Goal: Find specific page/section: Find specific page/section

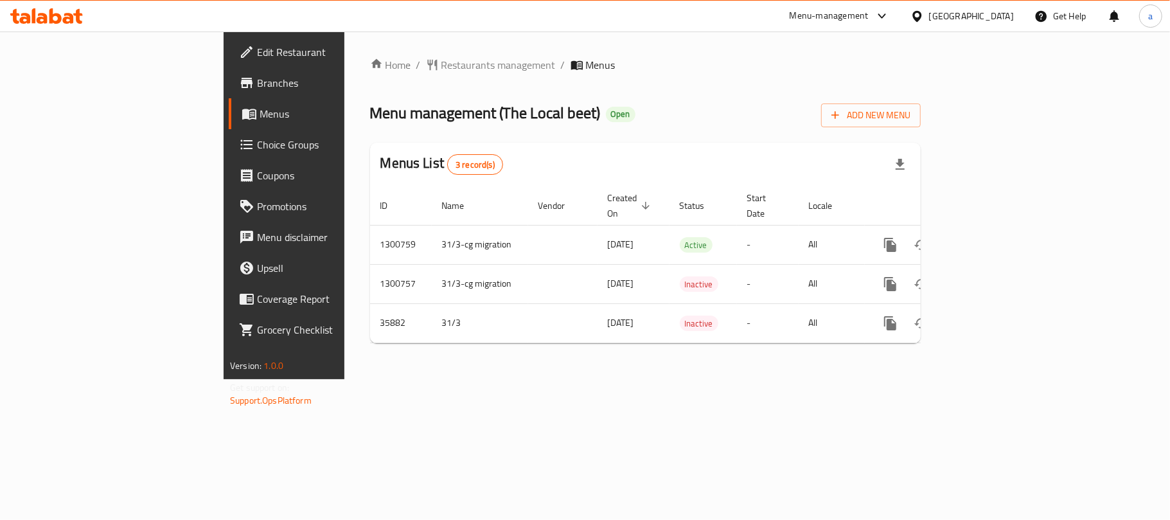
click at [1003, 15] on div "[GEOGRAPHIC_DATA]" at bounding box center [971, 16] width 85 height 14
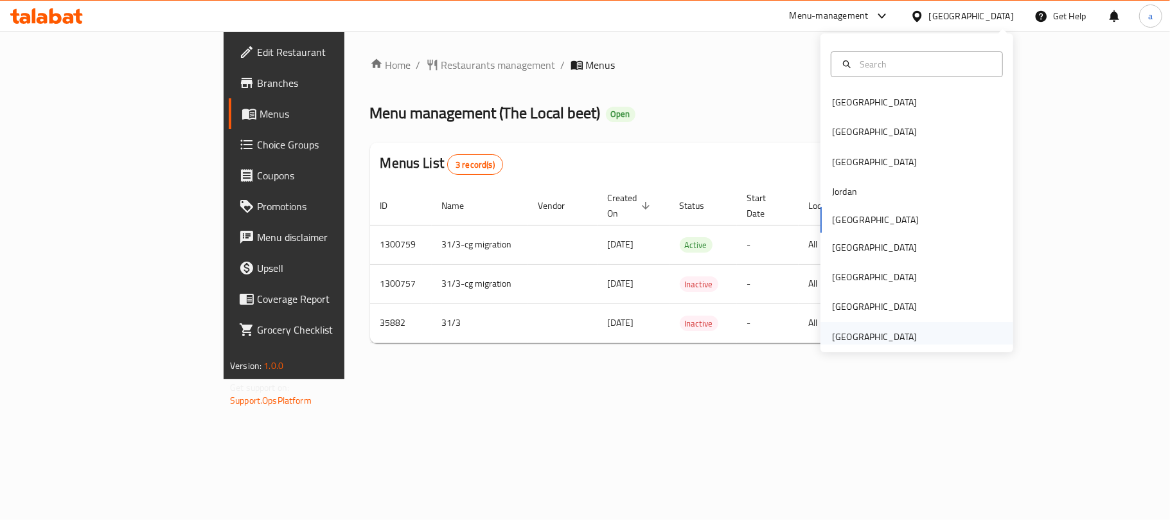
click at [868, 336] on div "[GEOGRAPHIC_DATA]" at bounding box center [874, 337] width 85 height 14
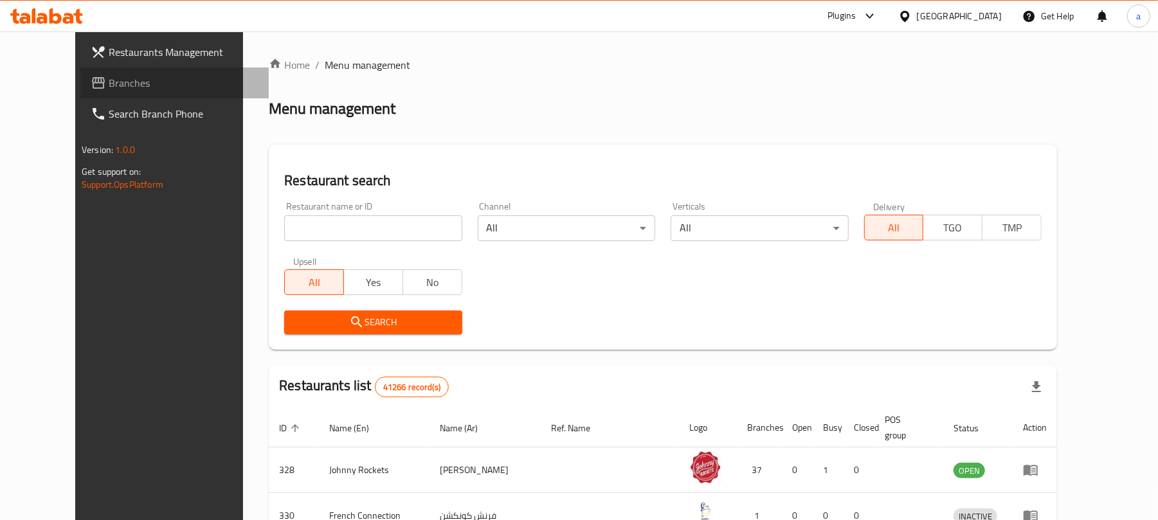
click at [109, 87] on span "Branches" at bounding box center [184, 82] width 150 height 15
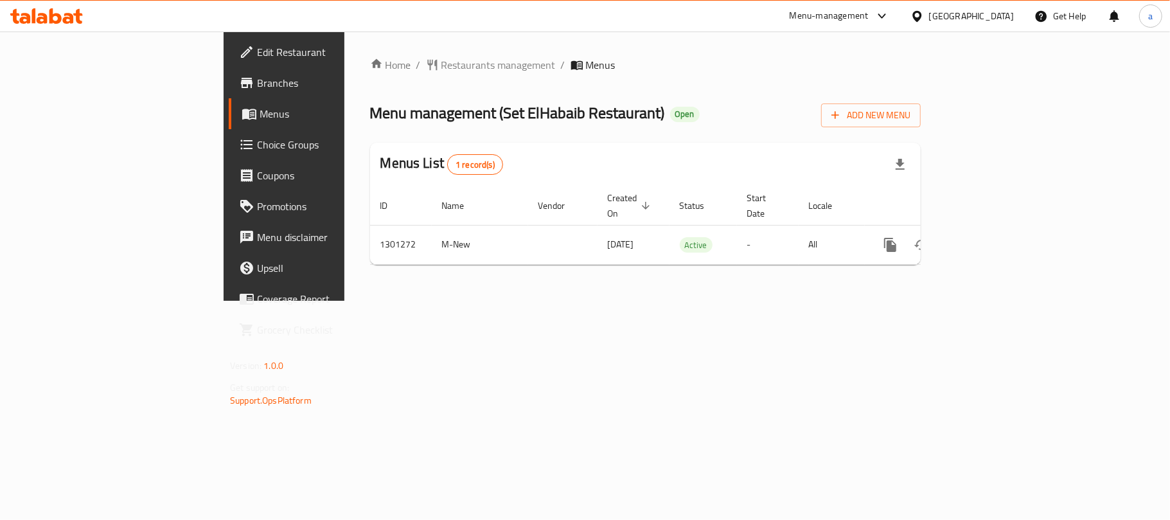
click at [947, 13] on div "[GEOGRAPHIC_DATA]" at bounding box center [971, 16] width 85 height 14
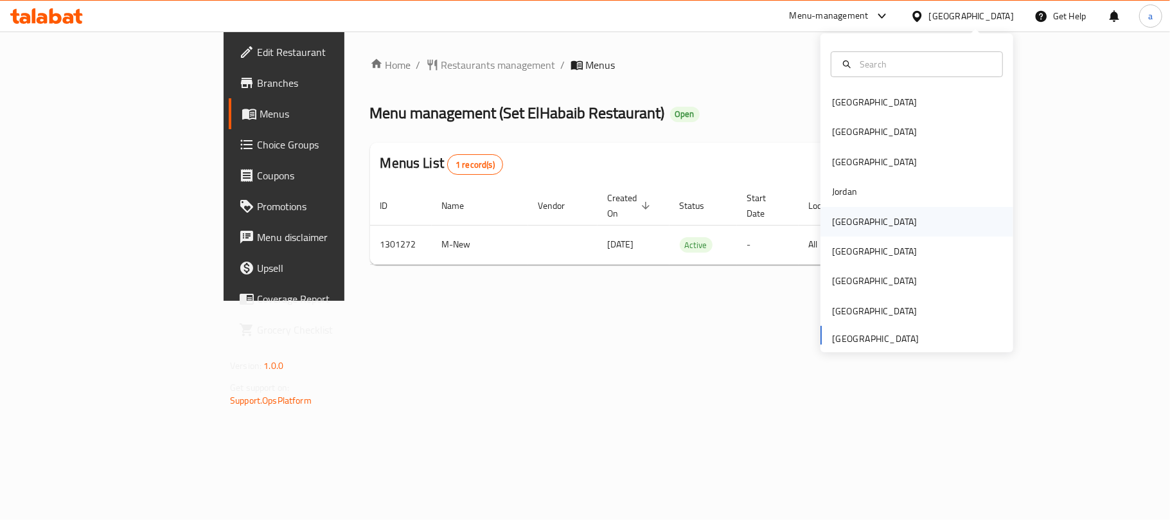
click at [832, 217] on div "[GEOGRAPHIC_DATA]" at bounding box center [874, 222] width 85 height 14
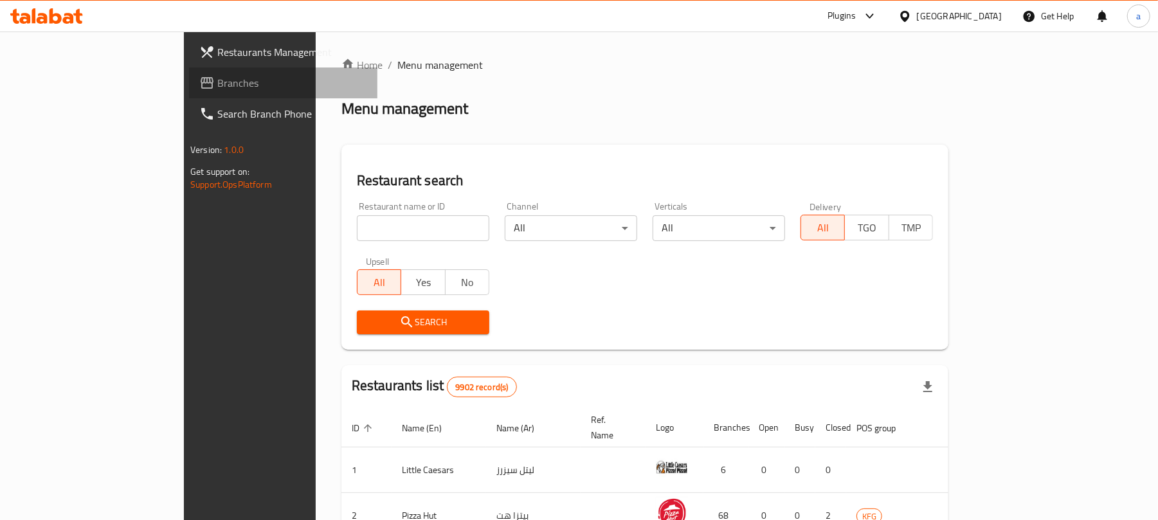
click at [217, 75] on span "Branches" at bounding box center [292, 82] width 150 height 15
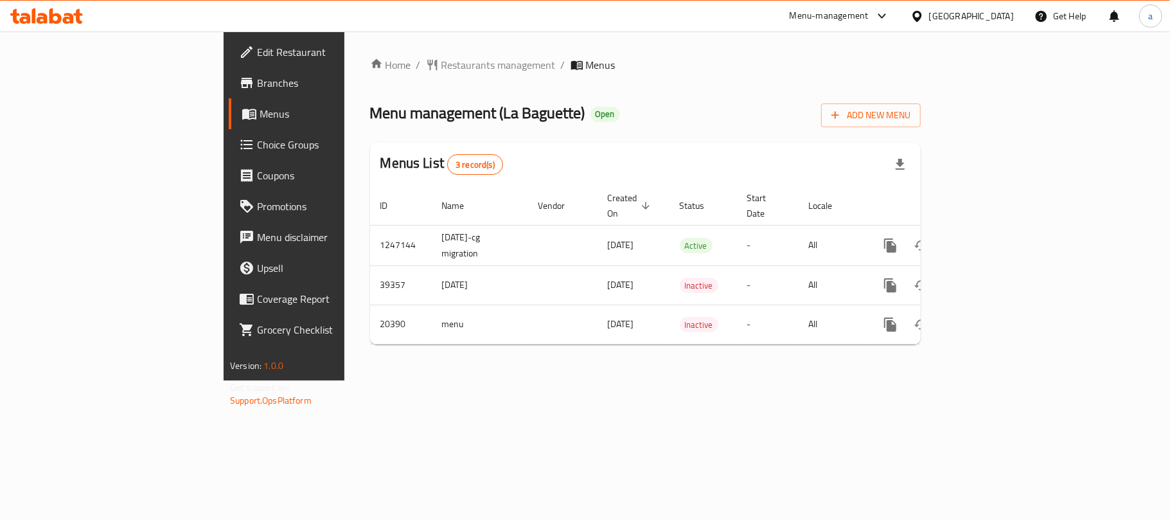
click at [1003, 19] on div "Kuwait" at bounding box center [971, 16] width 85 height 14
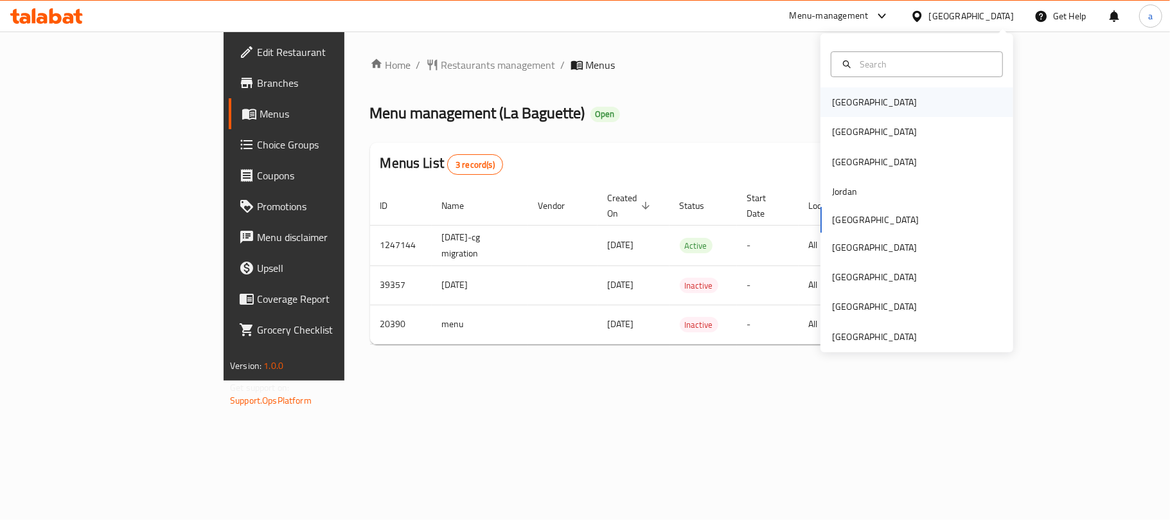
click at [826, 114] on div "Bahrain" at bounding box center [874, 102] width 105 height 30
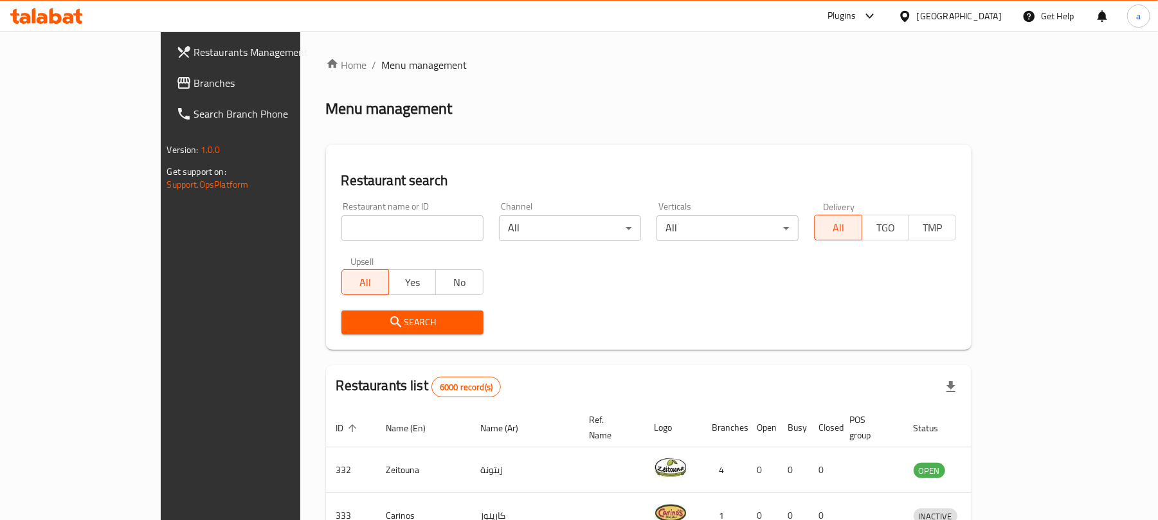
click at [194, 81] on span "Branches" at bounding box center [269, 82] width 150 height 15
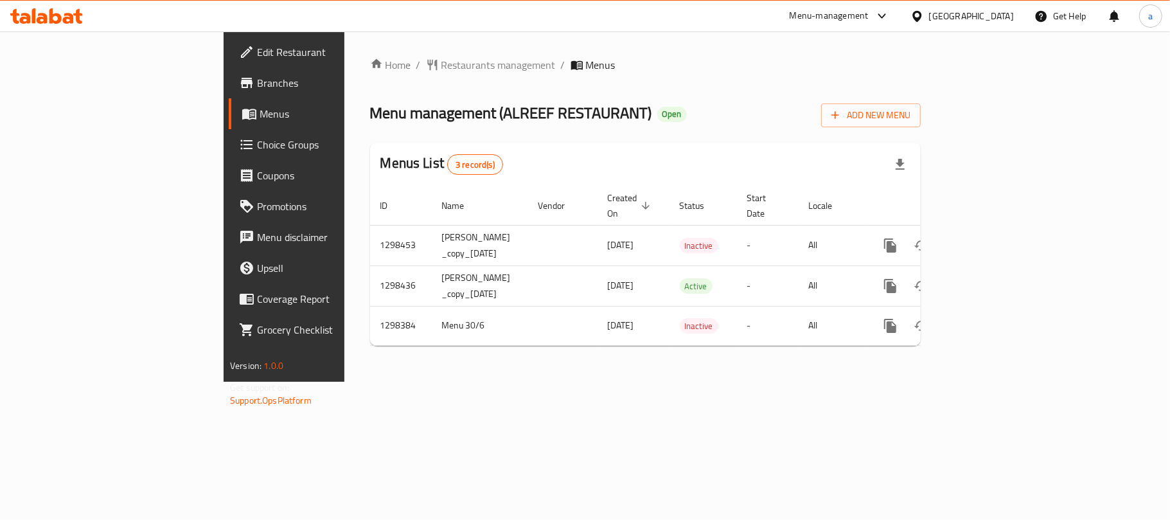
click at [1001, 13] on div "[GEOGRAPHIC_DATA]" at bounding box center [971, 16] width 85 height 14
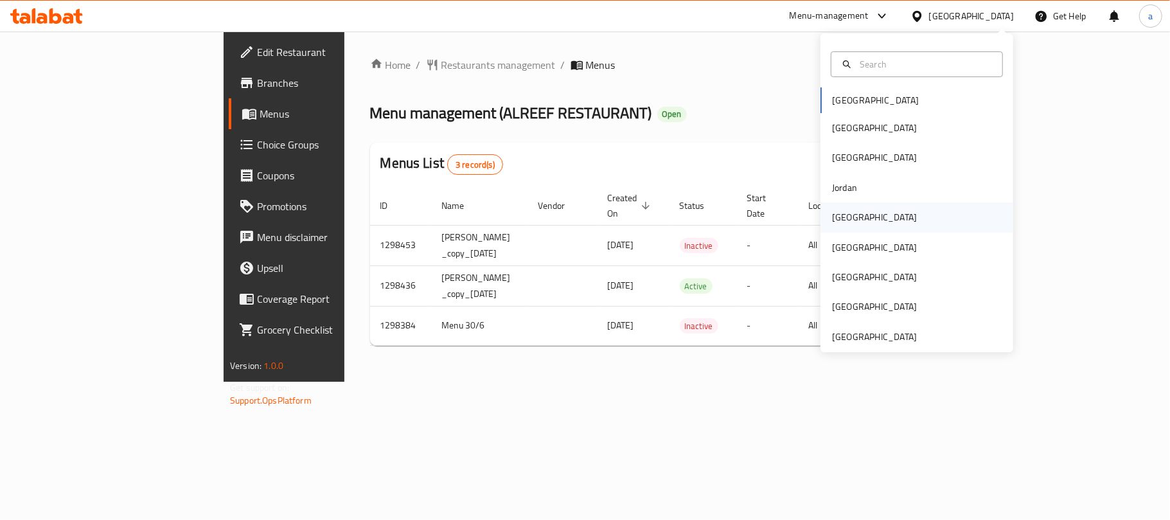
click at [834, 226] on div "[GEOGRAPHIC_DATA]" at bounding box center [874, 217] width 105 height 30
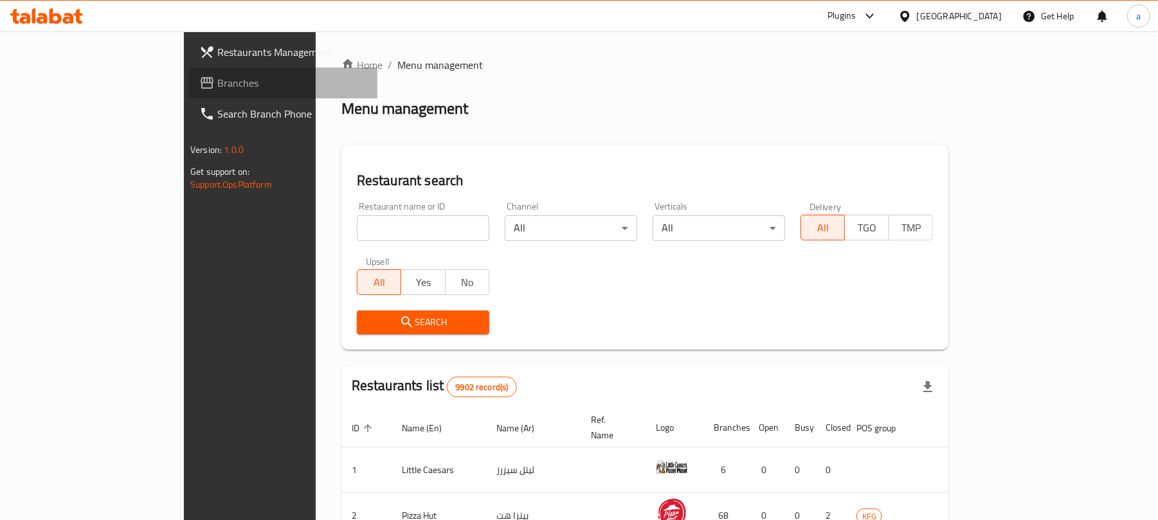
click at [199, 78] on span at bounding box center [208, 82] width 18 height 15
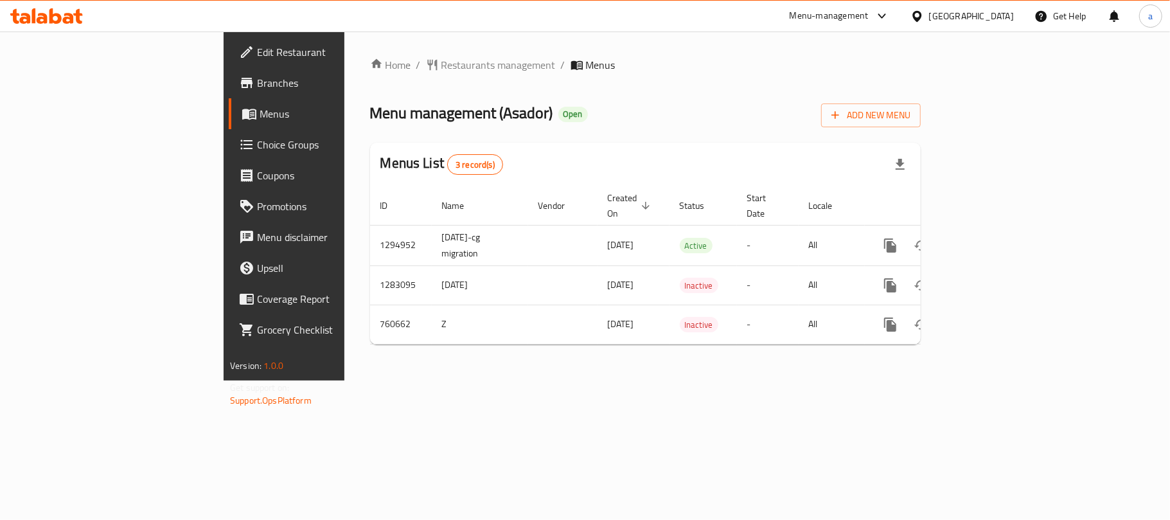
click at [1001, 16] on div "[GEOGRAPHIC_DATA]" at bounding box center [971, 16] width 85 height 14
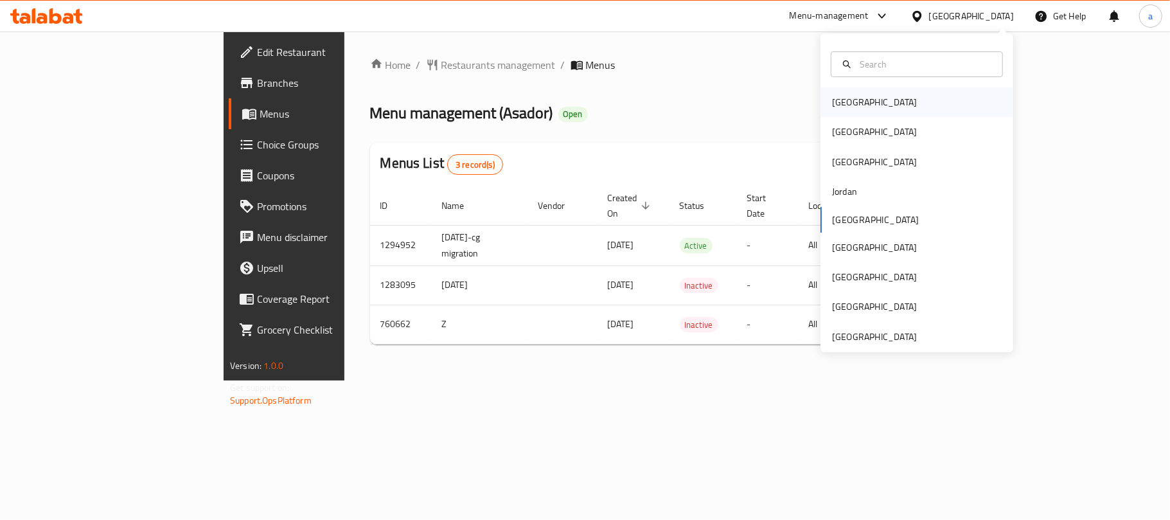
click at [844, 106] on div "[GEOGRAPHIC_DATA]" at bounding box center [874, 102] width 85 height 14
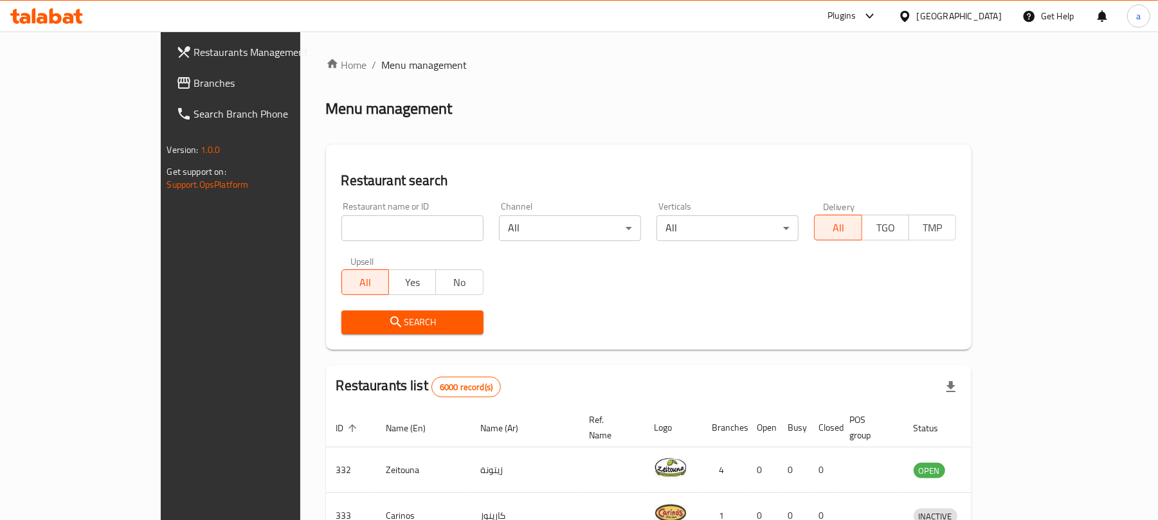
click at [194, 80] on span "Branches" at bounding box center [269, 82] width 150 height 15
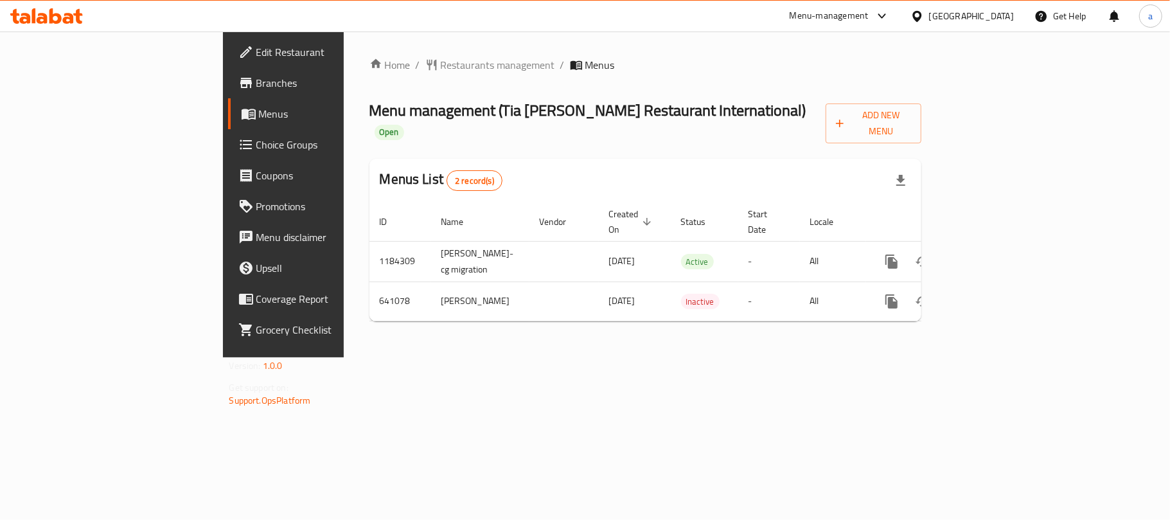
click at [991, 15] on div "[GEOGRAPHIC_DATA]" at bounding box center [971, 16] width 85 height 14
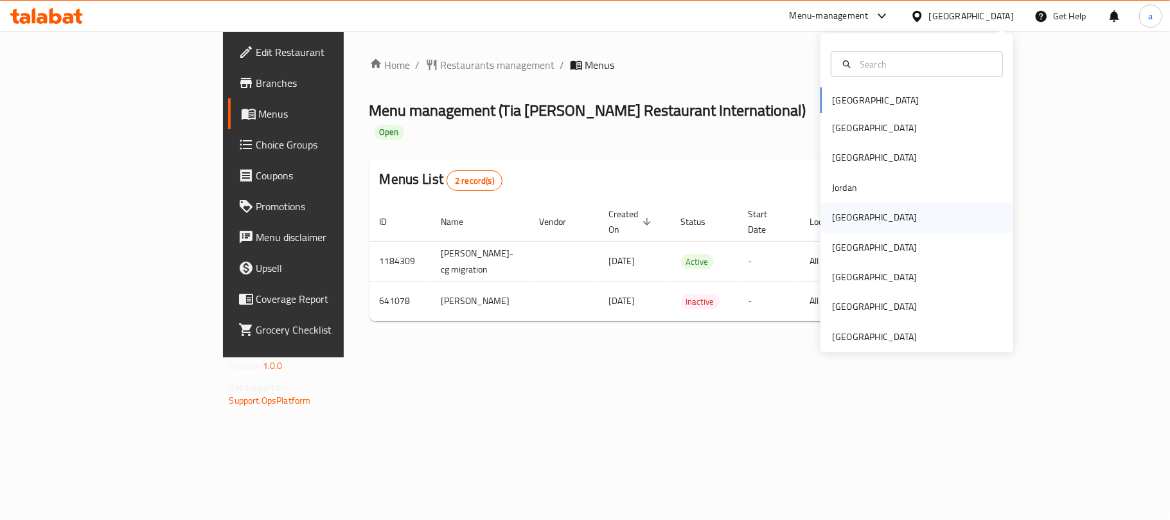
click at [852, 213] on div "[GEOGRAPHIC_DATA]" at bounding box center [874, 217] width 105 height 30
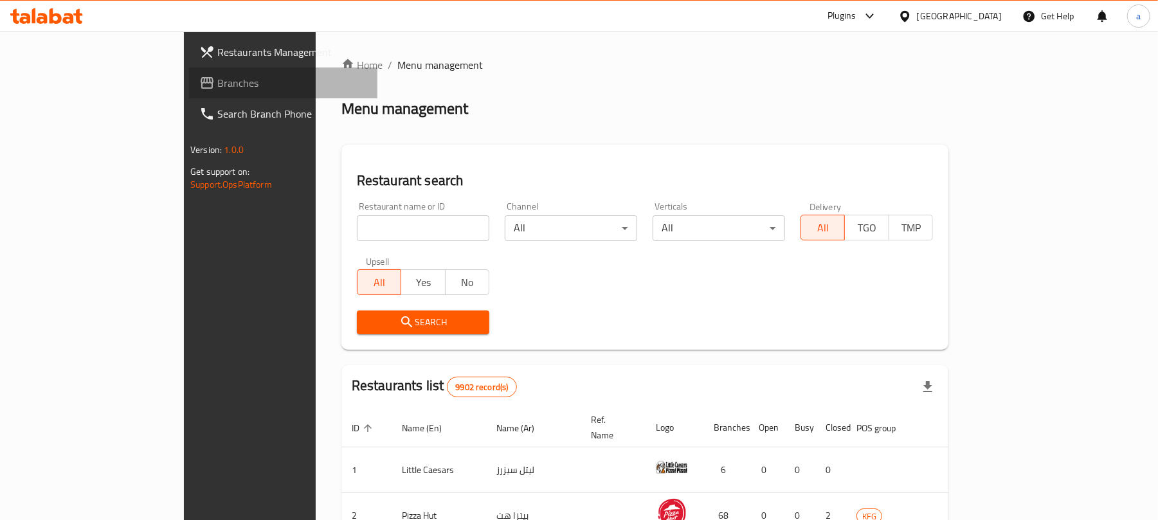
click at [217, 83] on span "Branches" at bounding box center [292, 82] width 150 height 15
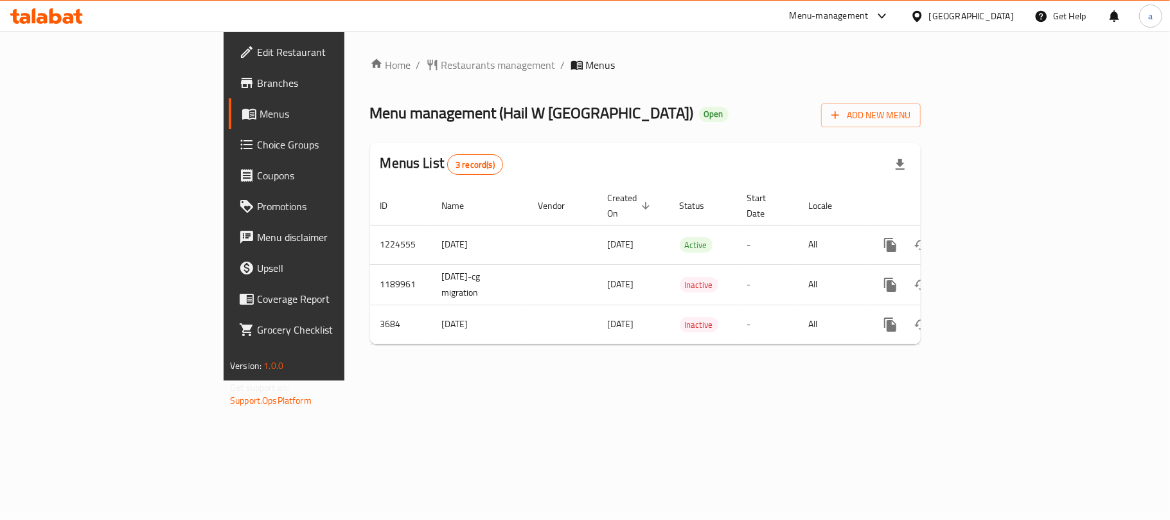
click at [1003, 21] on div "[GEOGRAPHIC_DATA]" at bounding box center [971, 16] width 85 height 14
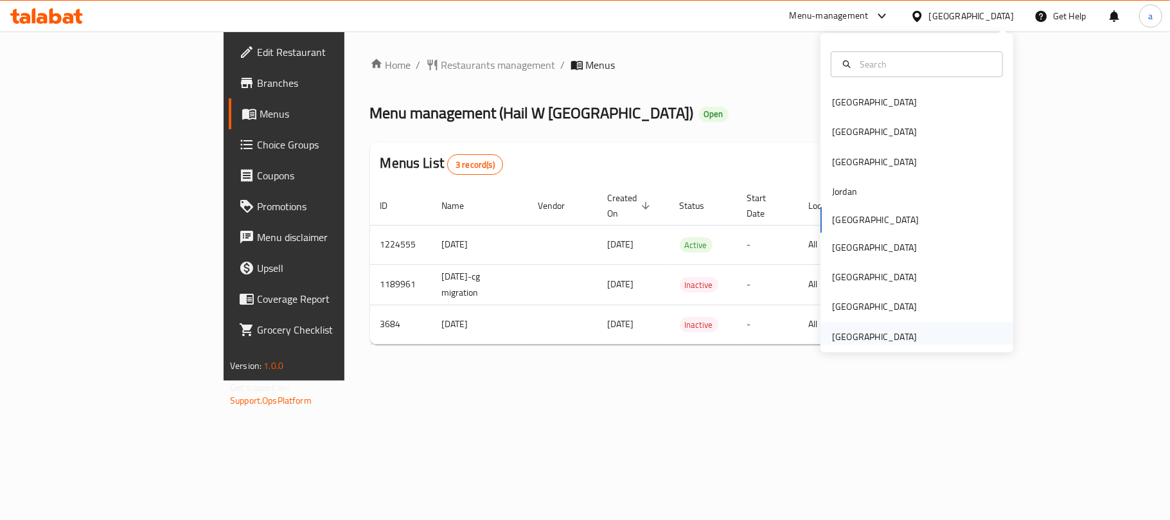
click at [857, 337] on div "[GEOGRAPHIC_DATA]" at bounding box center [874, 337] width 85 height 14
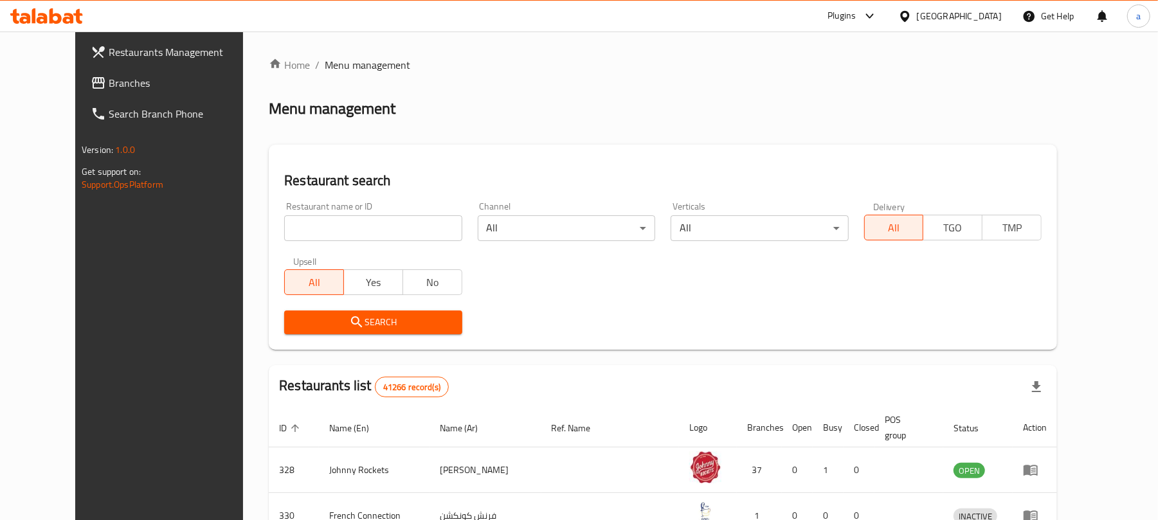
click at [109, 80] on span "Branches" at bounding box center [184, 82] width 150 height 15
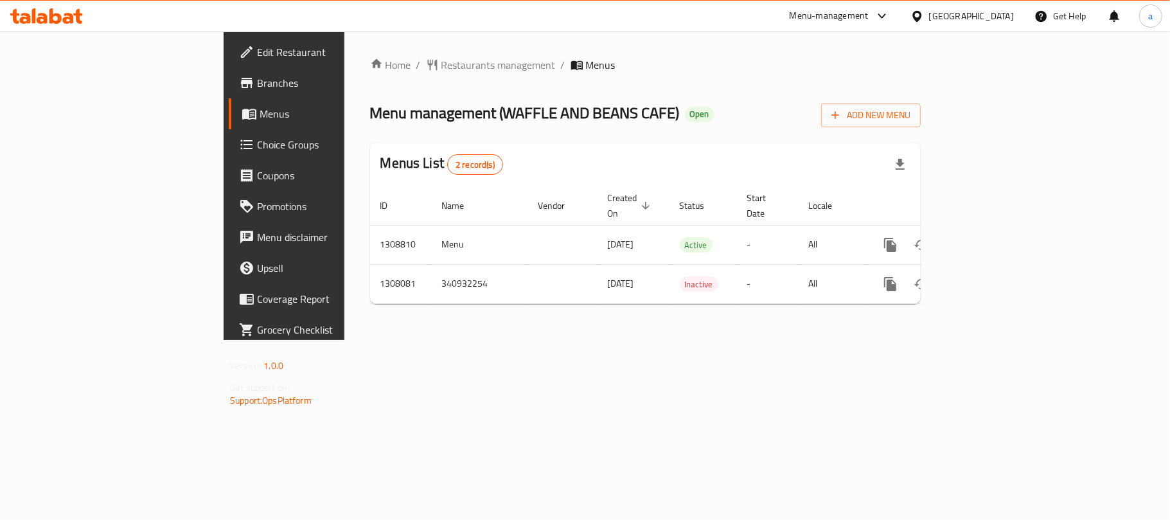
click at [983, 14] on div "[GEOGRAPHIC_DATA]" at bounding box center [971, 16] width 85 height 14
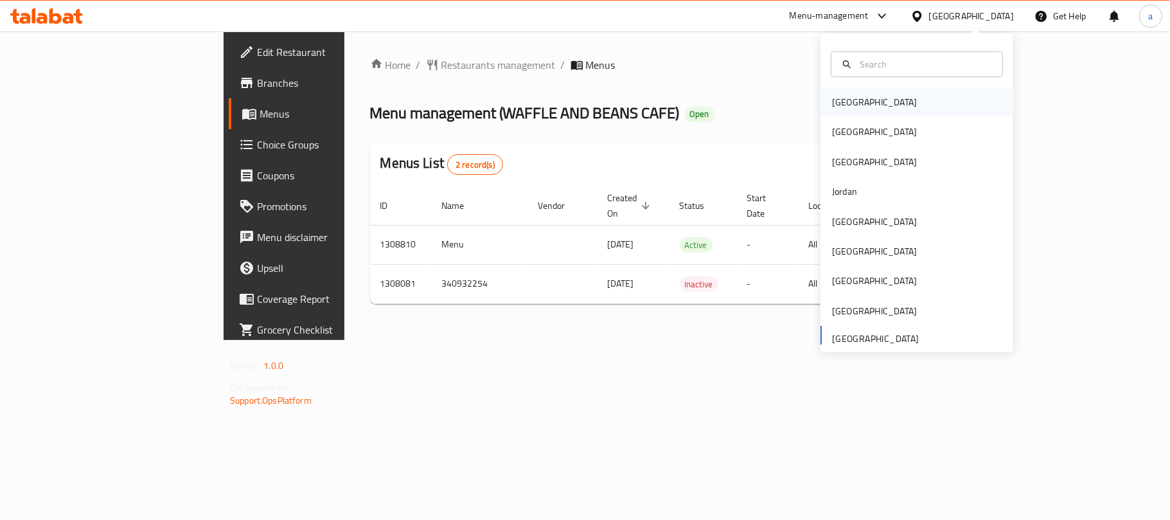
click at [847, 103] on div "Bahrain" at bounding box center [874, 102] width 85 height 14
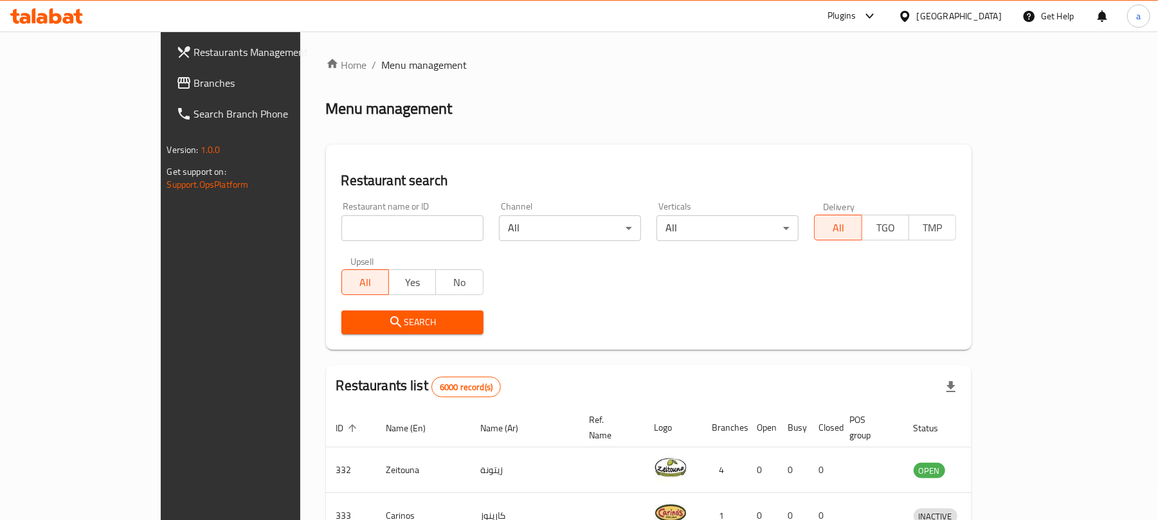
click at [194, 89] on span "Branches" at bounding box center [269, 82] width 150 height 15
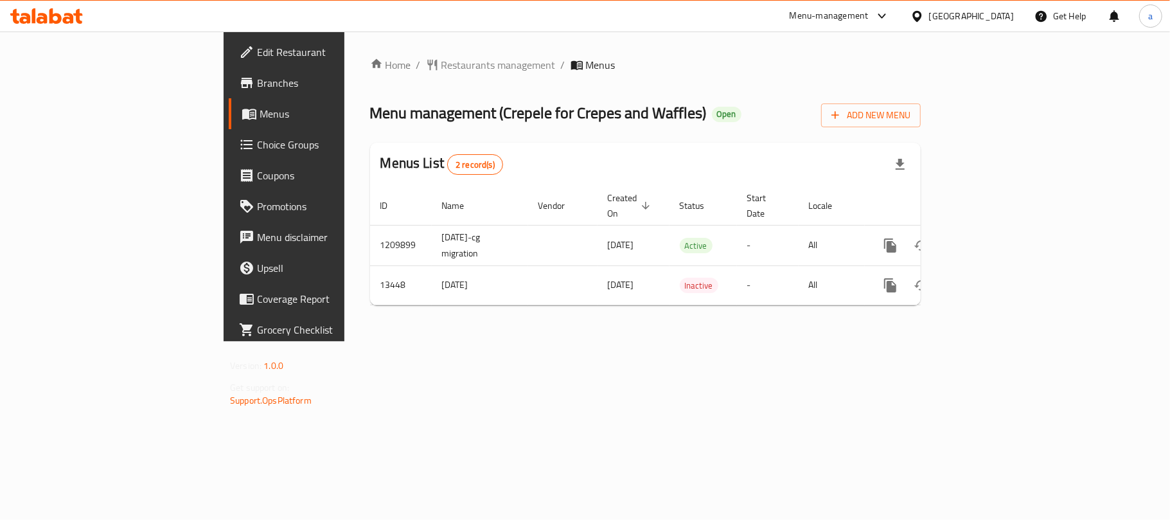
click at [1000, 19] on div "[GEOGRAPHIC_DATA]" at bounding box center [971, 16] width 85 height 14
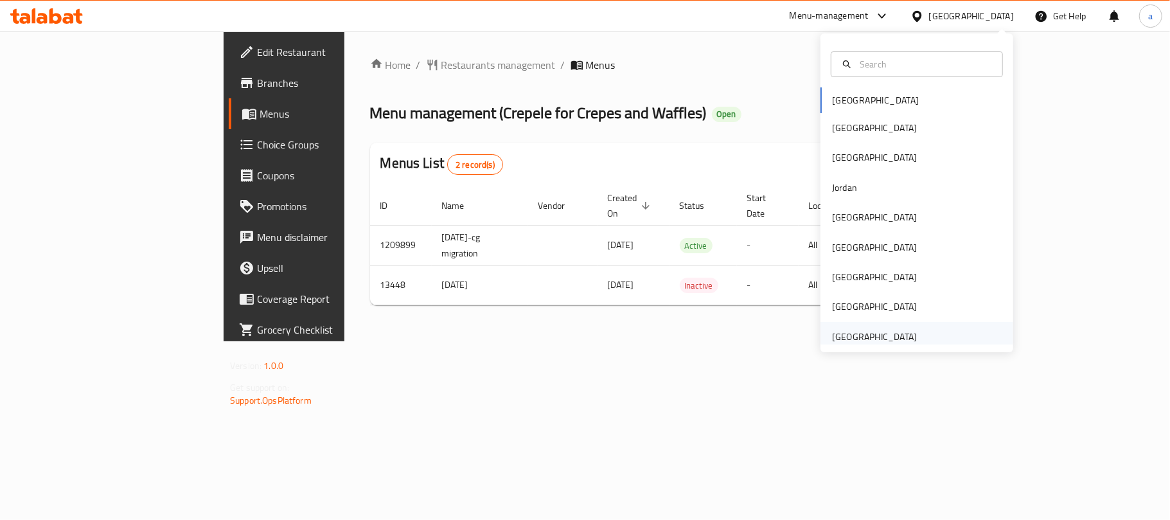
click at [841, 330] on div "[GEOGRAPHIC_DATA]" at bounding box center [874, 337] width 85 height 14
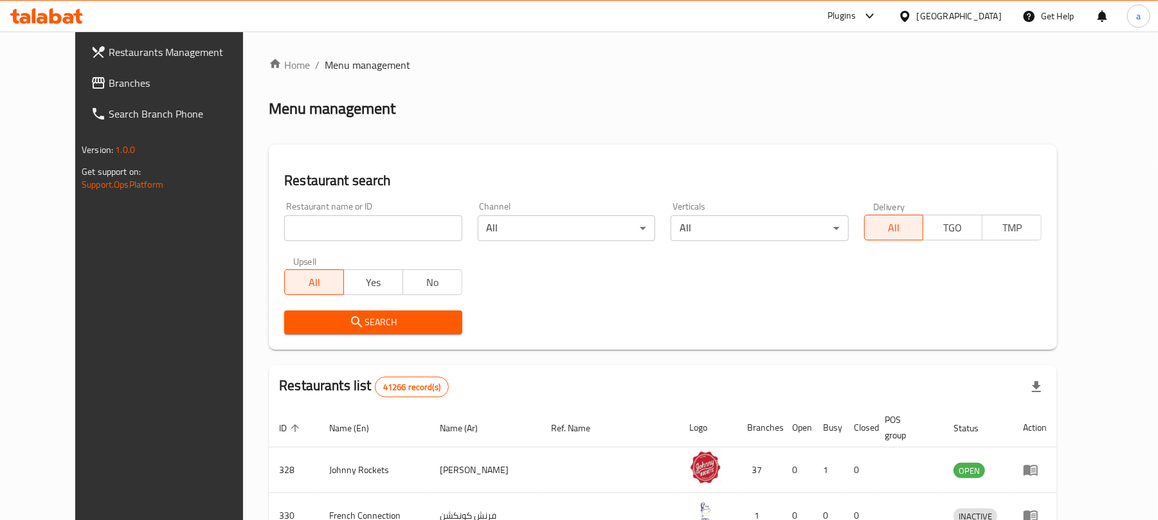
click at [109, 78] on span "Branches" at bounding box center [184, 82] width 150 height 15
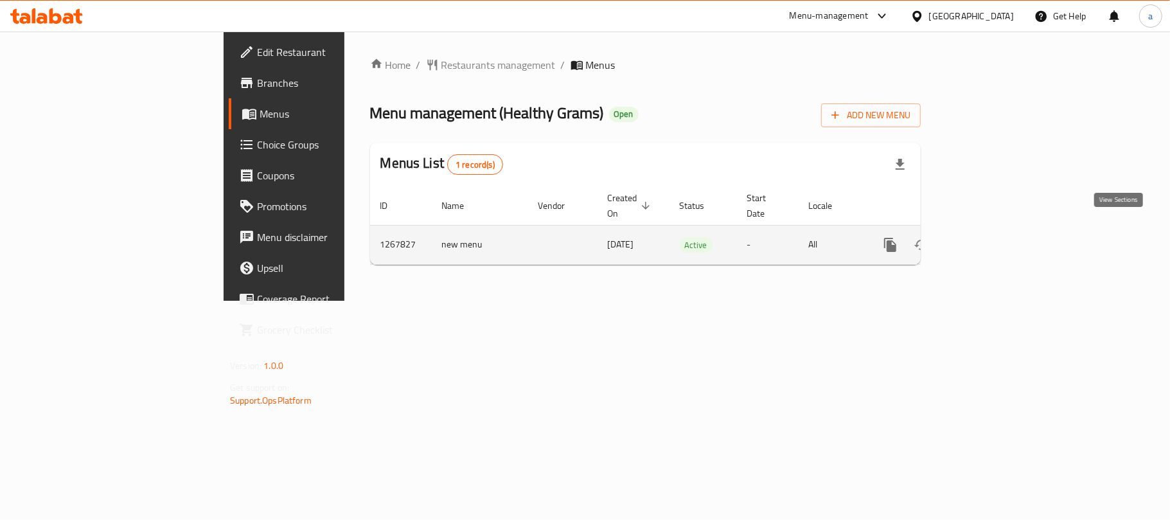
click at [999, 229] on link "enhanced table" at bounding box center [983, 244] width 31 height 31
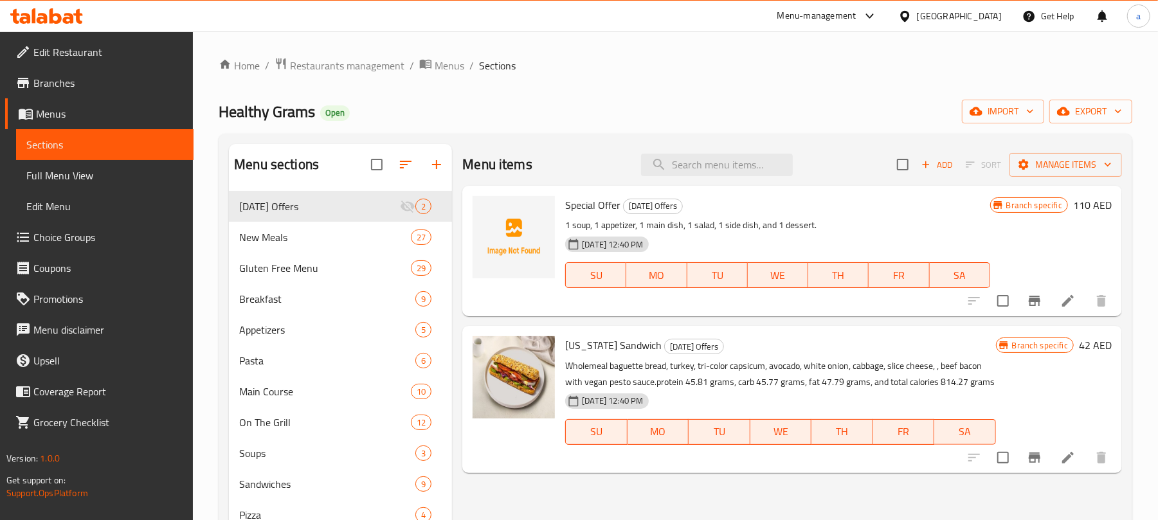
click at [76, 13] on icon at bounding box center [77, 16] width 9 height 15
